Goal: Information Seeking & Learning: Find specific fact

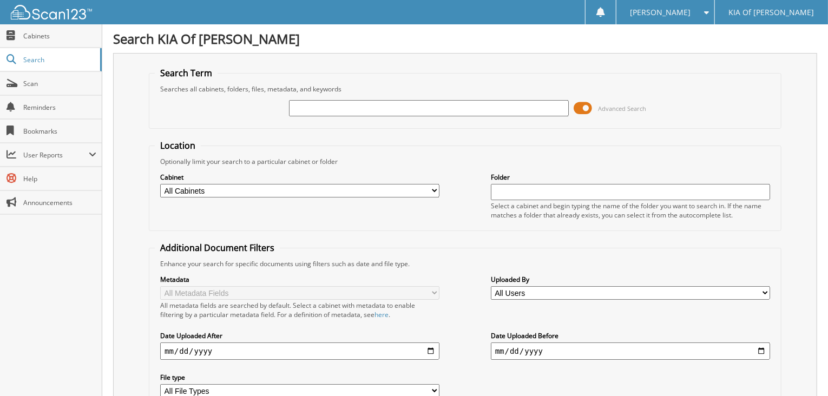
click at [309, 106] on input "text" at bounding box center [428, 108] width 279 height 16
type input "6158643"
drag, startPoint x: 331, startPoint y: 107, endPoint x: 254, endPoint y: 111, distance: 77.0
click at [248, 109] on div "6158643 Advanced Search" at bounding box center [465, 108] width 620 height 29
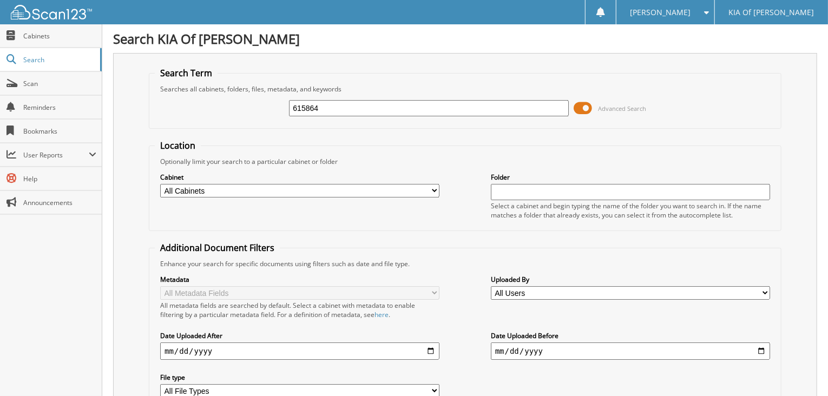
type input "6158643"
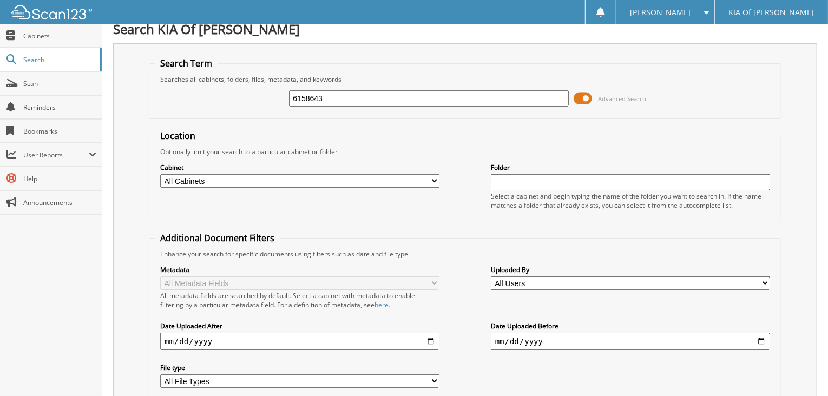
scroll to position [4, 0]
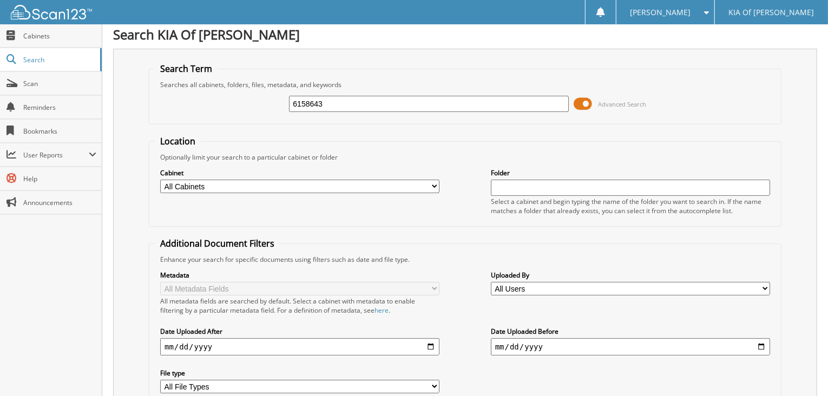
drag, startPoint x: 330, startPoint y: 99, endPoint x: 264, endPoint y: 107, distance: 67.0
click at [264, 107] on div "6158643 Advanced Search" at bounding box center [465, 103] width 620 height 29
type input "6158942"
